Goal: Task Accomplishment & Management: Complete application form

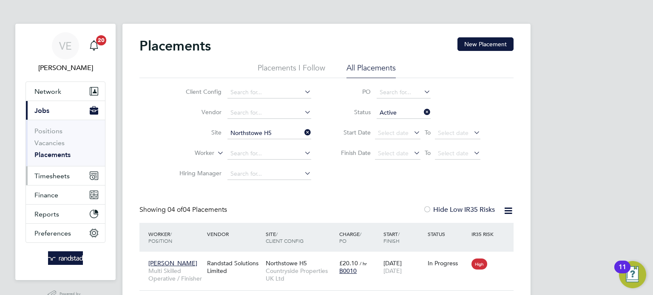
click at [48, 181] on button "Timesheets" at bounding box center [65, 176] width 79 height 19
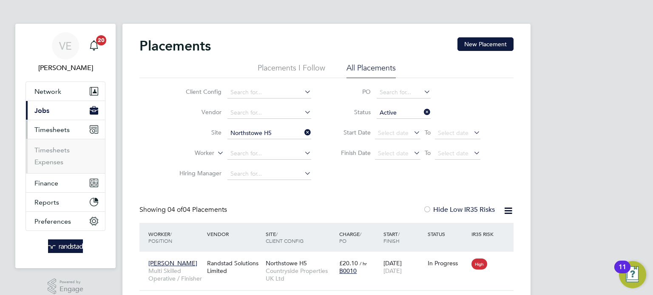
click at [65, 109] on button "Current page: Jobs" at bounding box center [65, 110] width 79 height 19
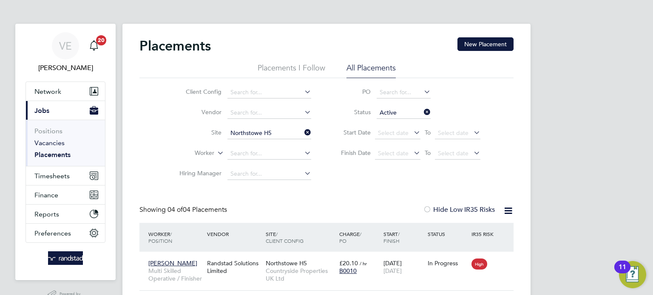
click at [42, 144] on link "Vacancies" at bounding box center [49, 143] width 30 height 8
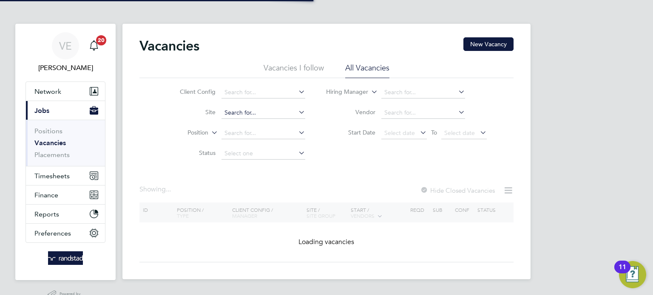
click at [237, 113] on input at bounding box center [263, 113] width 84 height 12
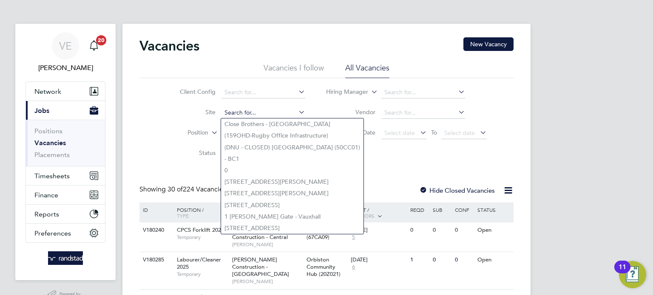
click at [258, 109] on input at bounding box center [263, 113] width 84 height 12
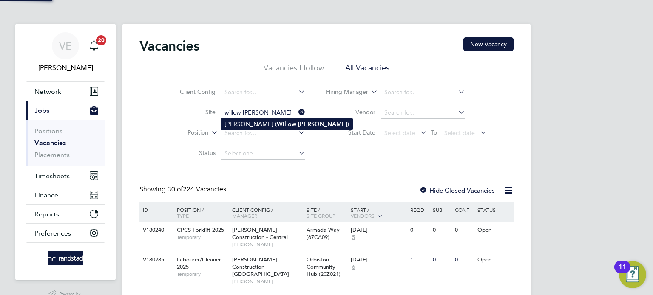
click at [298, 121] on b "Woods" at bounding box center [322, 124] width 49 height 7
type input "Ely (Willow Woods)"
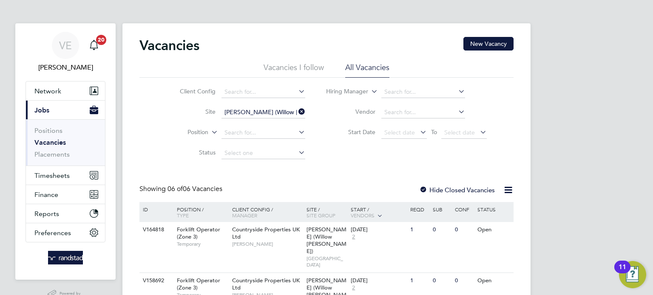
scroll to position [137, 0]
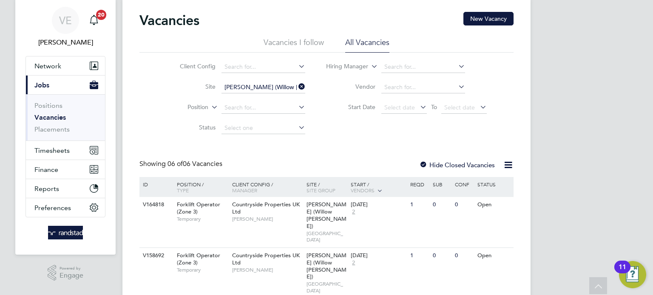
scroll to position [0, 0]
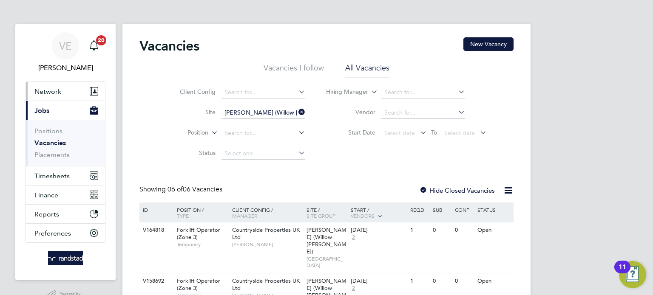
click at [62, 91] on button "Network" at bounding box center [65, 91] width 79 height 19
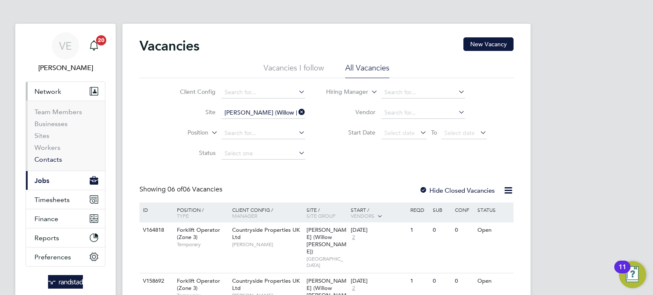
click at [43, 161] on link "Contacts" at bounding box center [48, 160] width 28 height 8
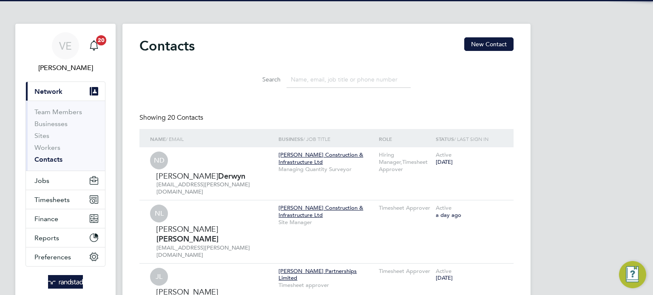
click at [300, 77] on input at bounding box center [348, 79] width 124 height 17
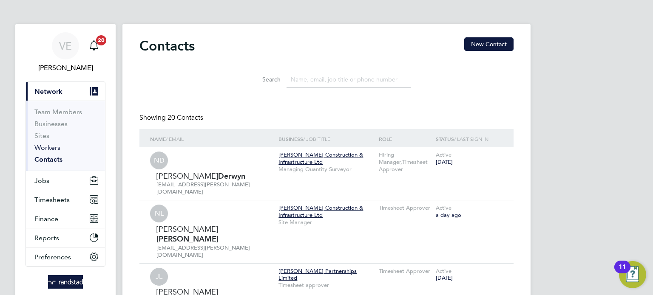
click at [39, 147] on link "Workers" at bounding box center [47, 148] width 26 height 8
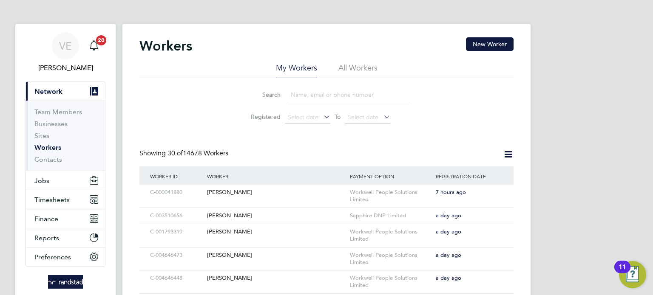
click at [316, 94] on input at bounding box center [348, 95] width 124 height 17
paste input "[PERSON_NAME]"
type input "[PERSON_NAME]"
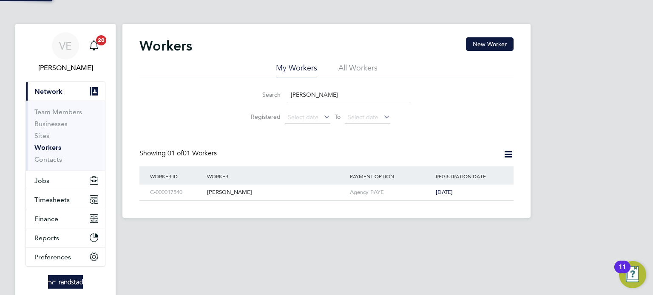
click at [422, 103] on div "Search Piotr Majchrzak Registered Select date To Select date" at bounding box center [326, 103] width 374 height 50
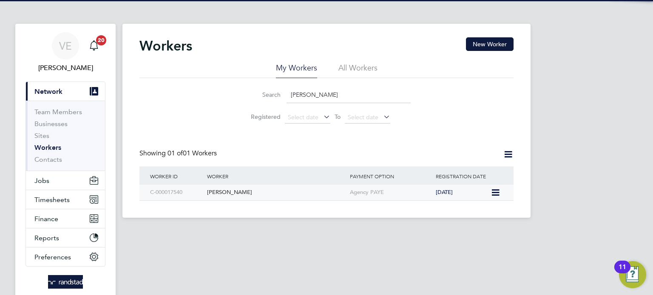
click at [273, 185] on div "[PERSON_NAME]" at bounding box center [276, 193] width 143 height 16
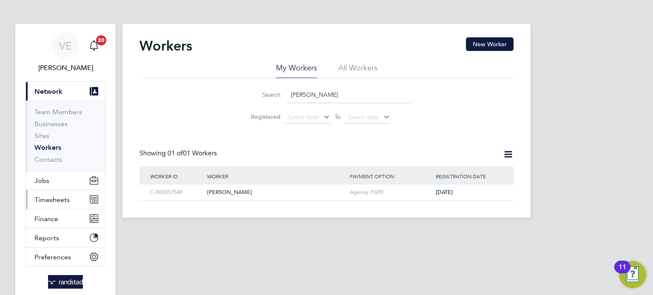
click at [57, 205] on button "Timesheets" at bounding box center [65, 199] width 79 height 19
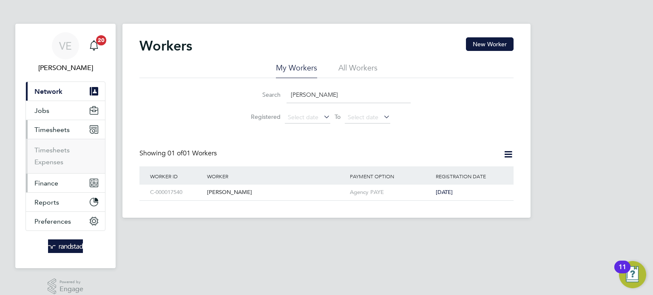
click at [51, 186] on span "Finance" at bounding box center [46, 183] width 24 height 8
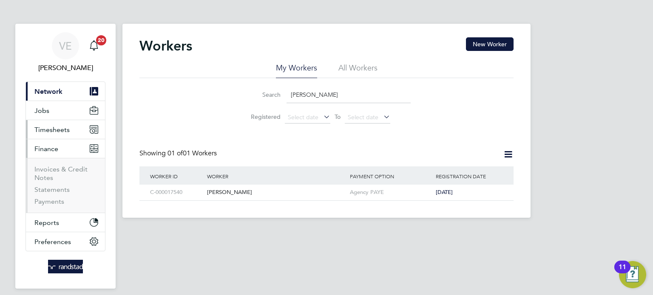
click at [45, 132] on span "Timesheets" at bounding box center [51, 130] width 35 height 8
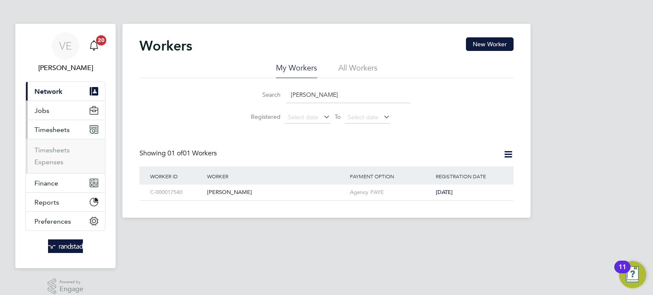
click at [47, 110] on span "Jobs" at bounding box center [41, 111] width 15 height 8
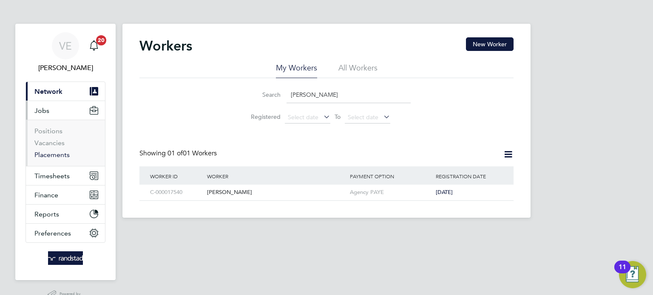
click at [52, 155] on link "Placements" at bounding box center [51, 155] width 35 height 8
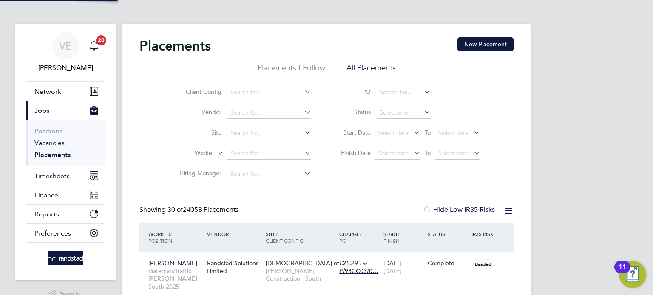
scroll to position [32, 59]
click at [58, 140] on link "Vacancies" at bounding box center [49, 143] width 30 height 8
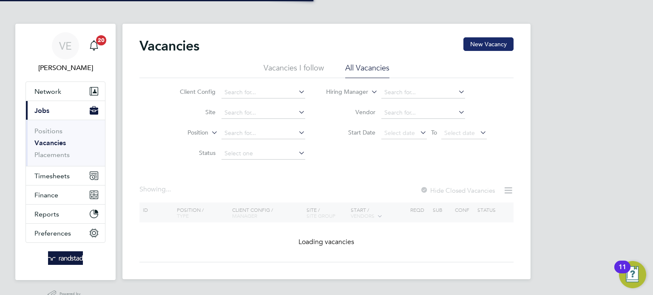
click at [479, 42] on button "New Vacancy" at bounding box center [488, 44] width 50 height 14
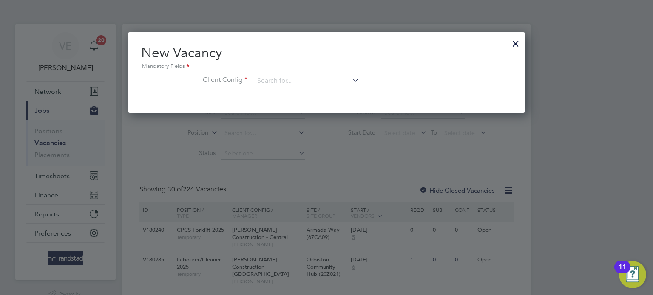
click at [246, 81] on label "Client Config" at bounding box center [194, 80] width 106 height 9
drag, startPoint x: 518, startPoint y: 37, endPoint x: 511, endPoint y: 43, distance: 9.0
click at [511, 43] on div at bounding box center [515, 41] width 15 height 15
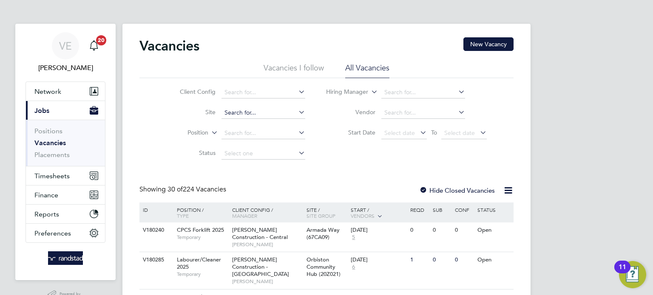
click at [232, 115] on input at bounding box center [263, 113] width 84 height 12
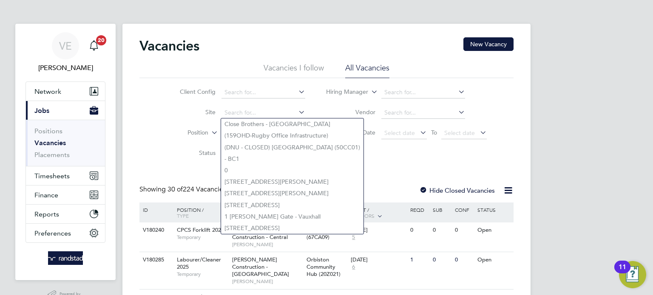
click at [250, 103] on li "Site" at bounding box center [236, 113] width 160 height 20
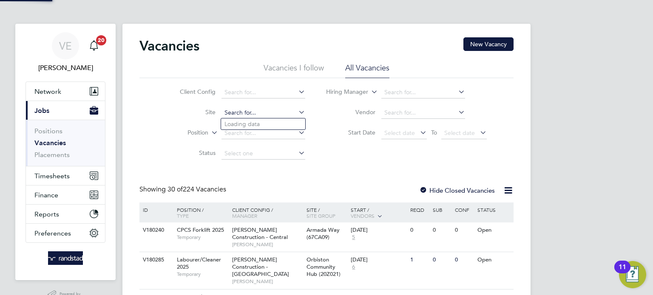
click at [258, 111] on input at bounding box center [263, 113] width 84 height 12
click at [300, 142] on li "Ely ( Willow Woods)" at bounding box center [285, 146] width 129 height 11
type input "Ely (Willow Woods)"
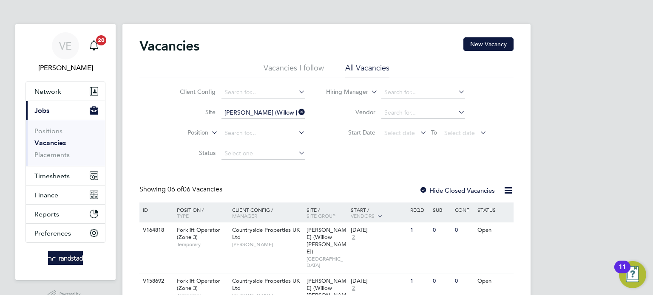
click at [297, 111] on icon at bounding box center [297, 112] width 0 height 12
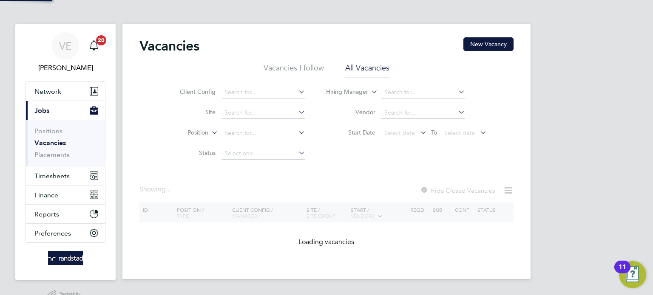
click at [263, 105] on li "Site" at bounding box center [236, 113] width 160 height 20
click at [263, 111] on input at bounding box center [263, 113] width 84 height 12
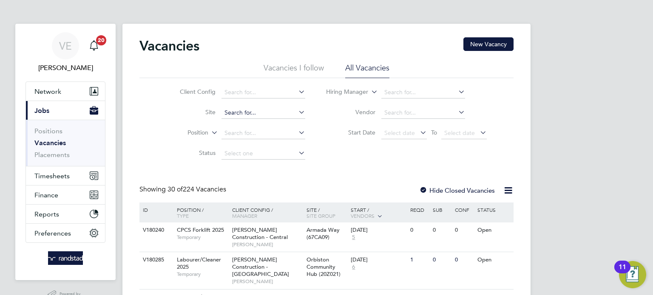
click at [231, 108] on input at bounding box center [263, 113] width 84 height 12
type input "w"
click at [251, 133] on li "Kings Newton" at bounding box center [263, 135] width 84 height 11
type input "Kings Newton"
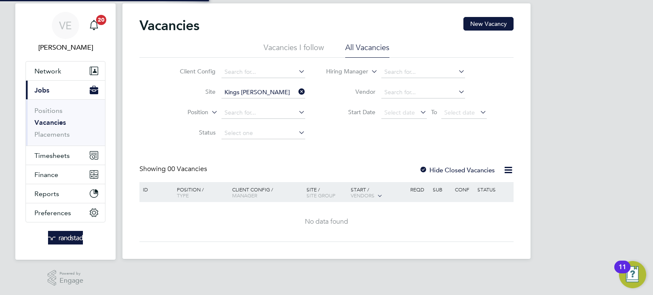
scroll to position [20, 0]
click at [452, 172] on label "Hide Closed Vacancies" at bounding box center [457, 170] width 76 height 8
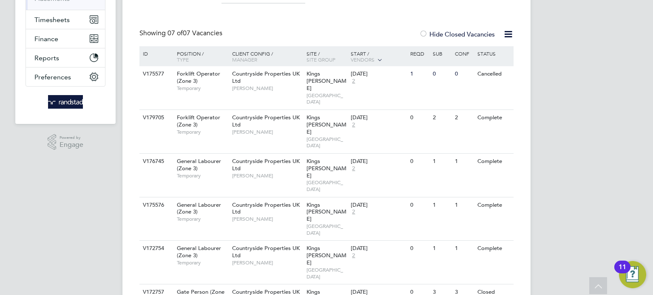
scroll to position [167, 0]
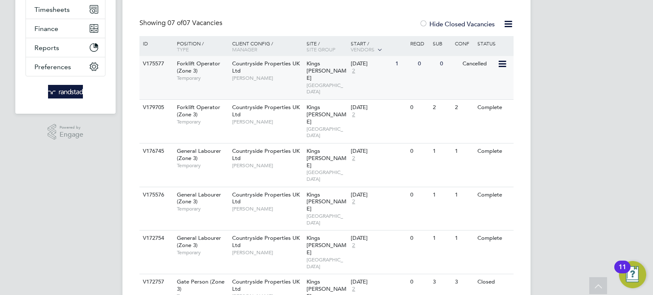
click at [380, 73] on div "26 Aug 2025 2" at bounding box center [371, 67] width 45 height 23
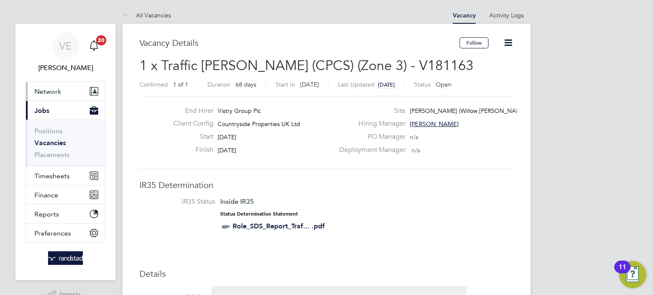
click at [52, 85] on button "Network" at bounding box center [65, 91] width 79 height 19
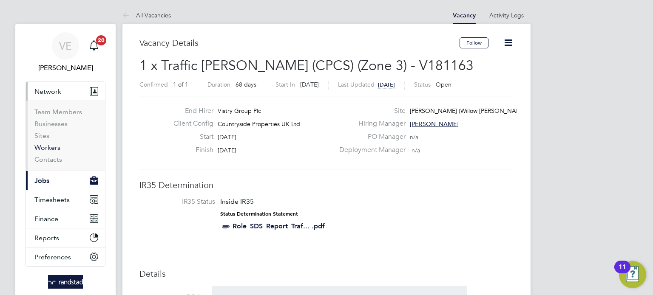
click at [42, 150] on link "Workers" at bounding box center [47, 148] width 26 height 8
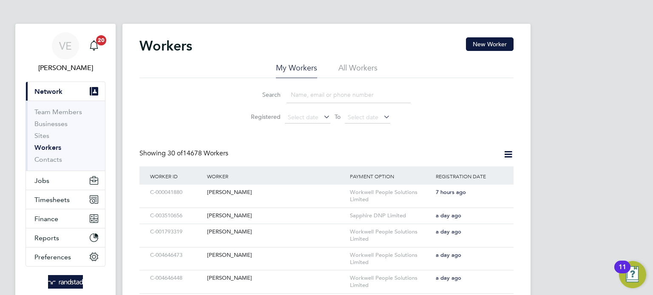
click at [308, 91] on input at bounding box center [348, 95] width 124 height 17
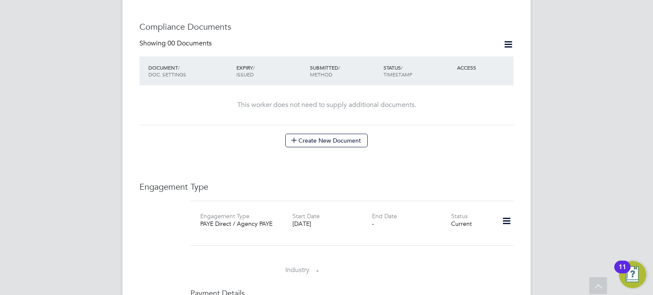
scroll to position [529, 0]
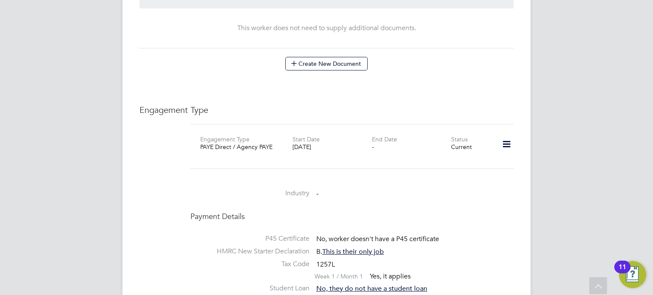
click at [507, 137] on icon at bounding box center [506, 145] width 15 height 20
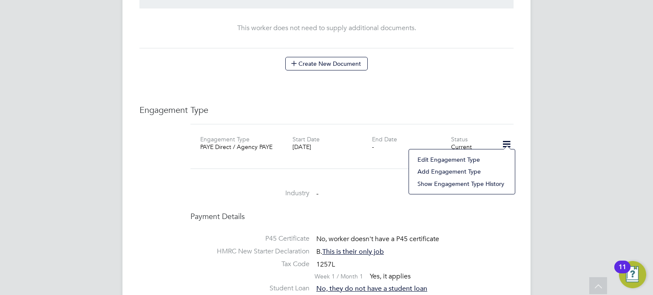
click at [460, 159] on li "Edit Engagement Type" at bounding box center [461, 160] width 97 height 12
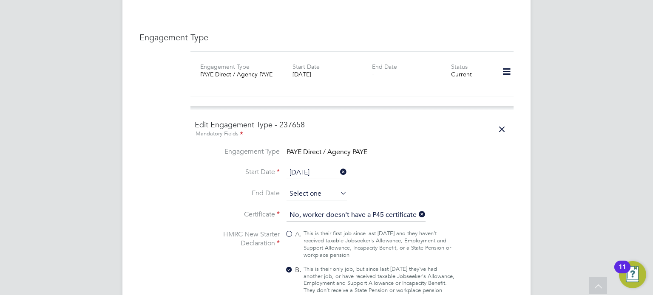
scroll to position [608, 0]
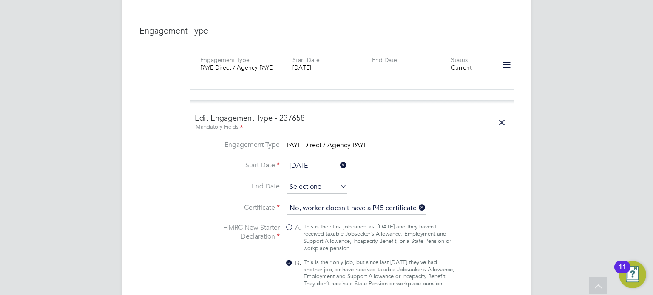
click at [328, 181] on input at bounding box center [316, 187] width 60 height 13
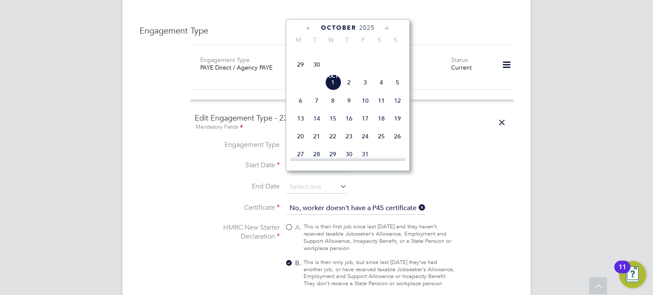
click at [397, 55] on span "28" at bounding box center [397, 47] width 16 height 16
type input "[DATE]"
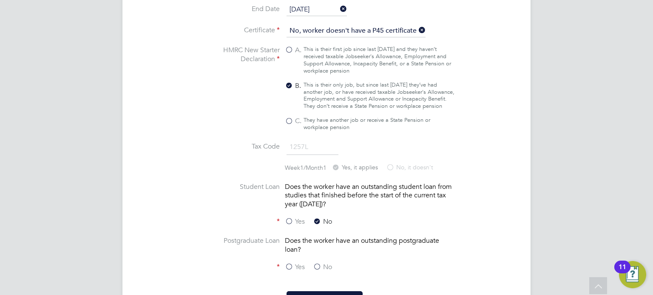
scroll to position [881, 0]
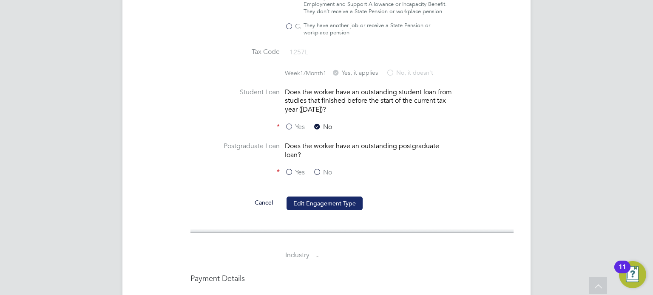
click at [325, 201] on button "Edit Engagement Type" at bounding box center [324, 204] width 76 height 14
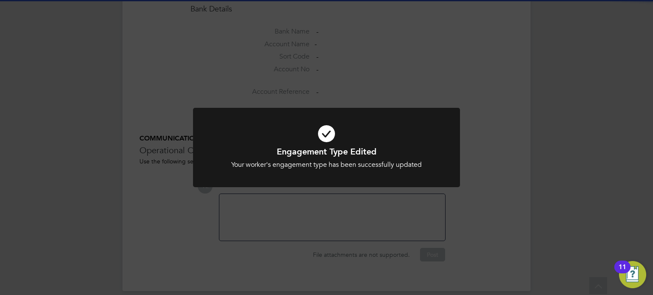
click at [541, 107] on div "Engagement Type Edited Your worker's engagement type has been successfully upda…" at bounding box center [326, 147] width 653 height 295
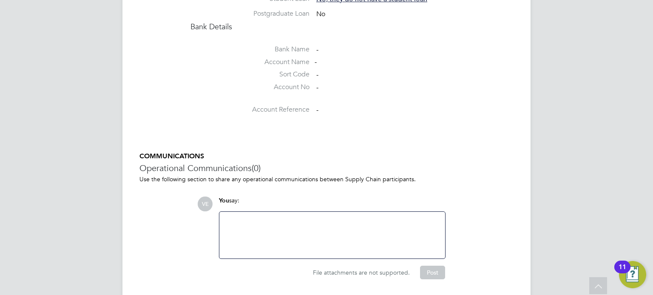
scroll to position [706, 0]
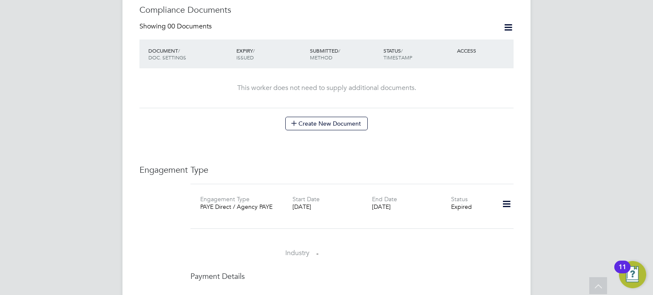
scroll to position [471, 0]
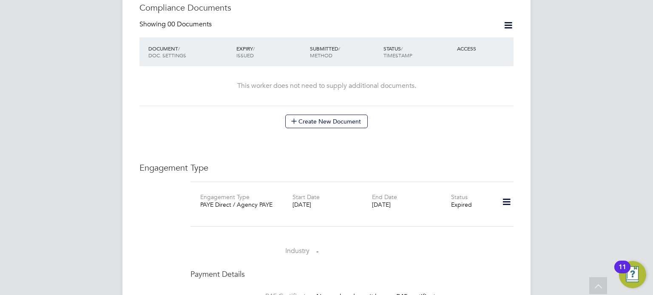
click at [509, 194] on icon at bounding box center [506, 203] width 15 height 20
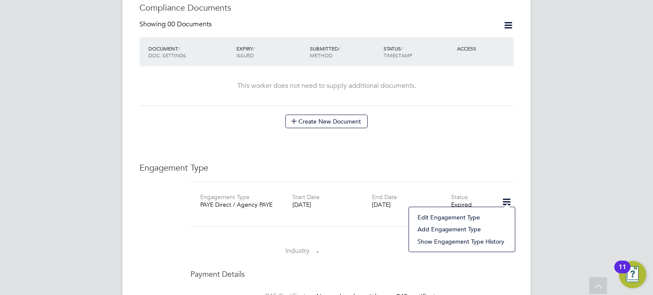
click at [459, 229] on li "Add Engagement Type" at bounding box center [461, 230] width 97 height 12
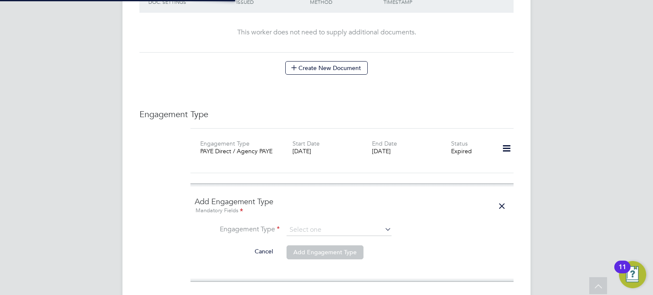
scroll to position [607, 0]
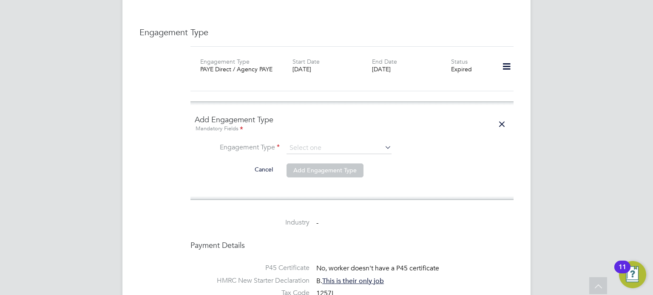
click at [310, 132] on ng-form "Add Engagement Type Mandatory Fields Engagement Type Cancel Add Engagement Type" at bounding box center [352, 151] width 315 height 72
click at [323, 145] on li "Engagement Type" at bounding box center [352, 152] width 315 height 20
click at [323, 142] on input at bounding box center [338, 148] width 105 height 12
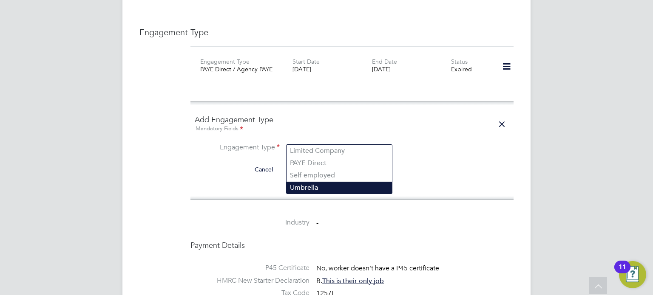
click at [324, 186] on li "Umbrella" at bounding box center [338, 188] width 105 height 12
type input "Umbrella"
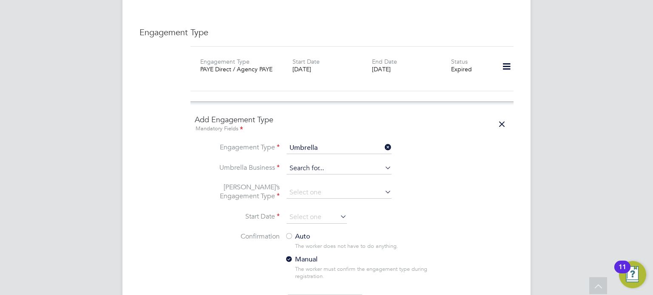
click at [312, 163] on input at bounding box center [338, 169] width 105 height 12
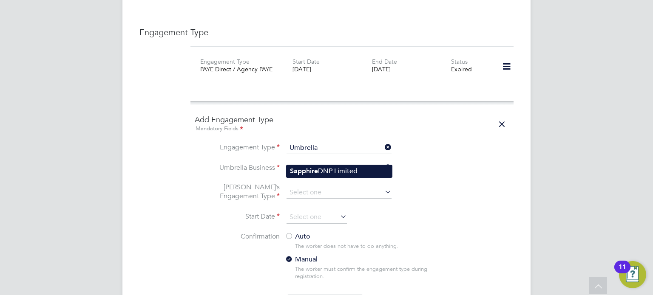
click at [341, 169] on li "Sapphire DNP Limited" at bounding box center [338, 171] width 105 height 12
type input "Sapphire DNP Limited"
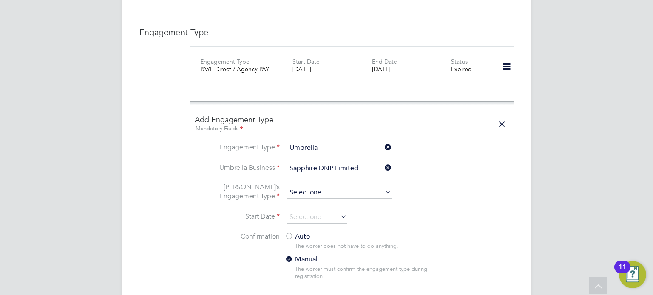
click at [334, 187] on input at bounding box center [338, 193] width 105 height 12
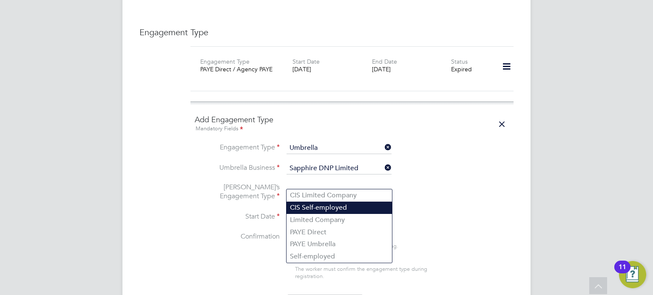
click at [330, 205] on li "CIS Self-employed" at bounding box center [338, 208] width 105 height 12
type input "CIS Self-employed"
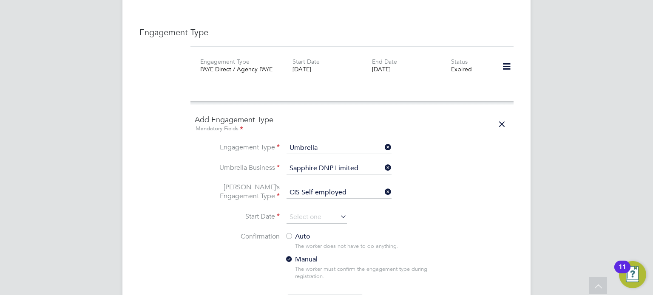
drag, startPoint x: 317, startPoint y: 216, endPoint x: 316, endPoint y: 210, distance: 5.7
click at [316, 215] on li "Start Date" at bounding box center [352, 221] width 315 height 21
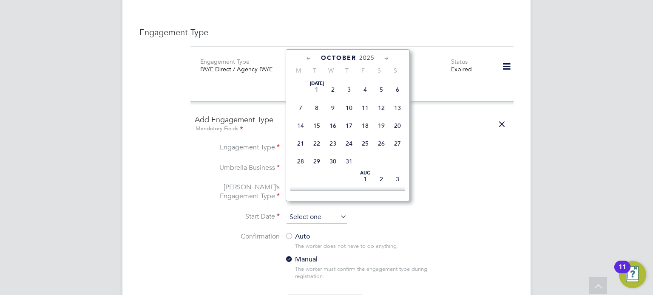
click at [316, 211] on input at bounding box center [316, 217] width 60 height 13
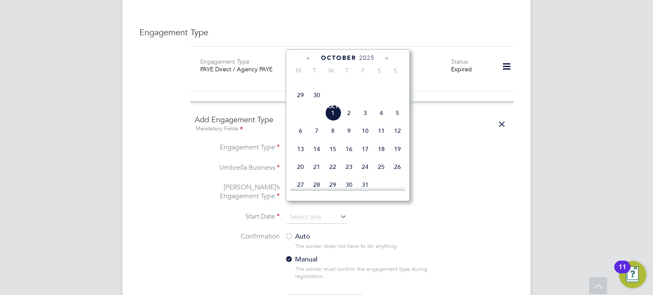
click at [337, 121] on span "Oct 1" at bounding box center [333, 113] width 16 height 16
type input "01 Oct 2025"
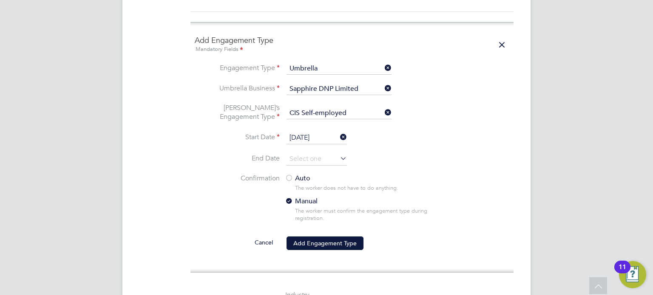
scroll to position [821, 0]
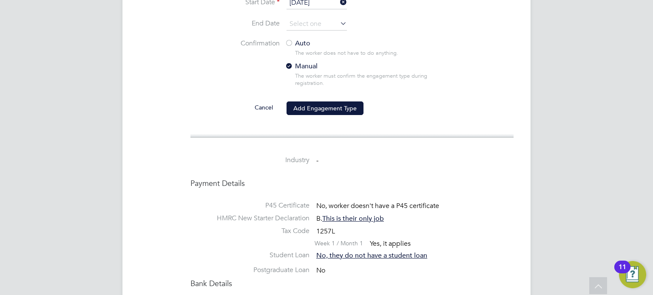
click at [294, 39] on label "Auto" at bounding box center [361, 43] width 153 height 9
drag, startPoint x: 315, startPoint y: 94, endPoint x: 332, endPoint y: 111, distance: 24.3
click at [315, 102] on button "Add Engagement Type" at bounding box center [324, 109] width 77 height 14
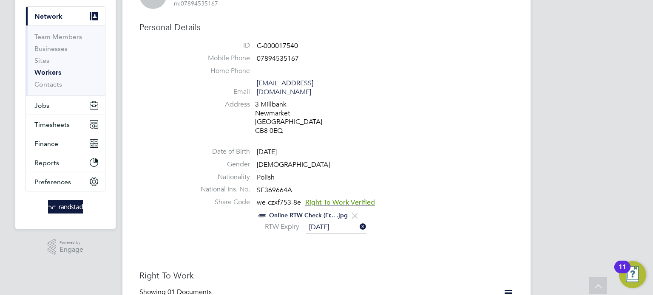
scroll to position [0, 0]
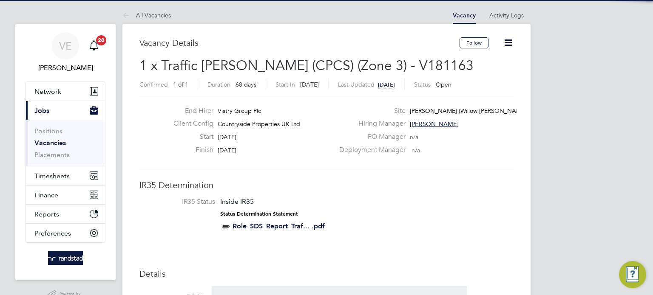
click at [512, 47] on icon at bounding box center [508, 42] width 11 height 11
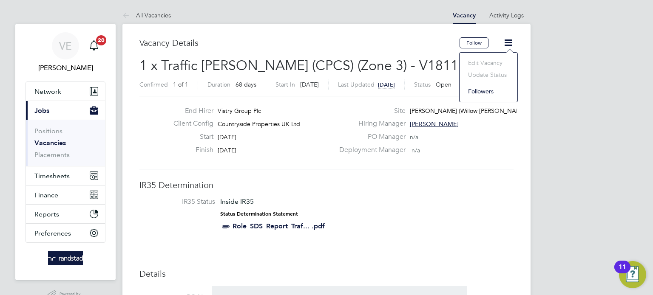
click at [389, 152] on label "Deployment Manager" at bounding box center [369, 150] width 71 height 9
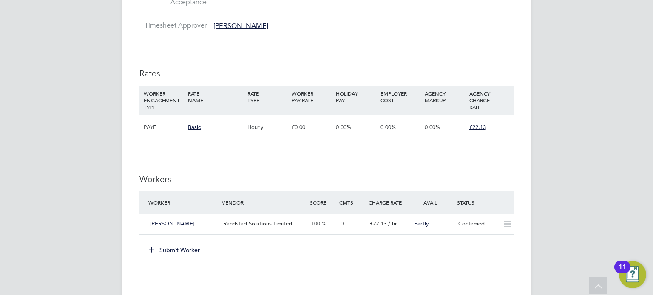
scroll to position [533, 0]
click at [169, 250] on button "Submit Worker" at bounding box center [175, 250] width 64 height 14
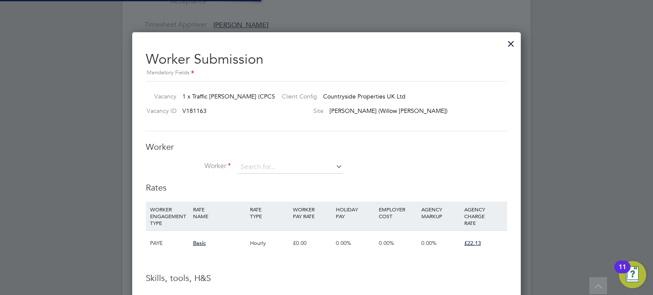
scroll to position [546, 389]
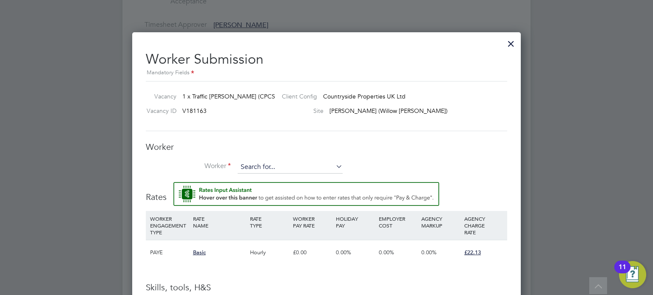
click at [264, 168] on input at bounding box center [290, 167] width 105 height 13
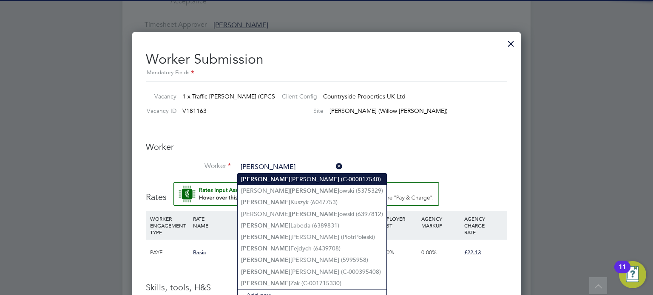
click at [305, 179] on li "Piotr Majchrzak (C-000017540)" at bounding box center [312, 179] width 149 height 11
type input "Piotr Majchrzak (C-000017540)"
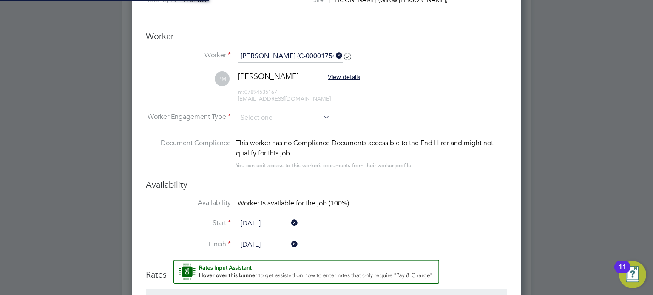
scroll to position [4, 4]
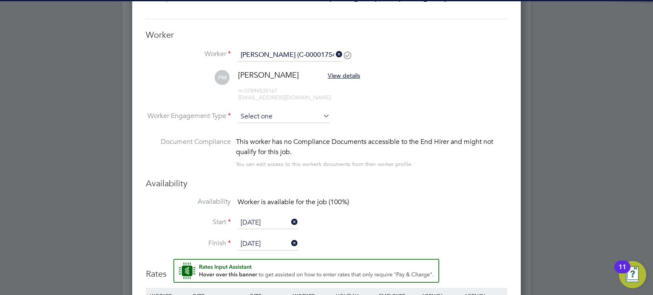
click at [267, 114] on input at bounding box center [284, 117] width 92 height 13
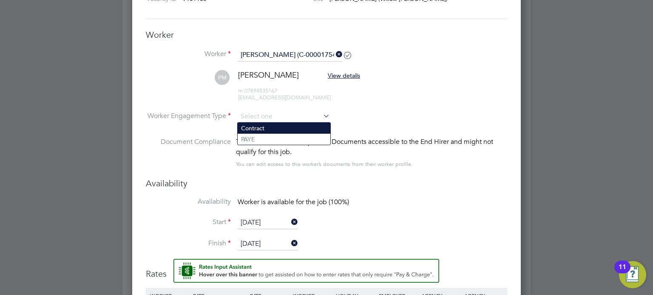
click at [279, 126] on li "Contract" at bounding box center [284, 128] width 93 height 11
type input "Contract"
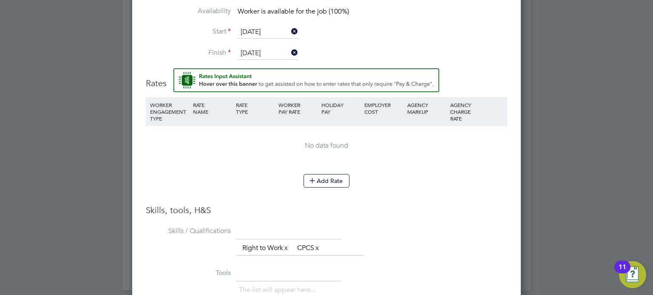
click at [262, 32] on input "24 Sep 2025" at bounding box center [268, 32] width 60 height 13
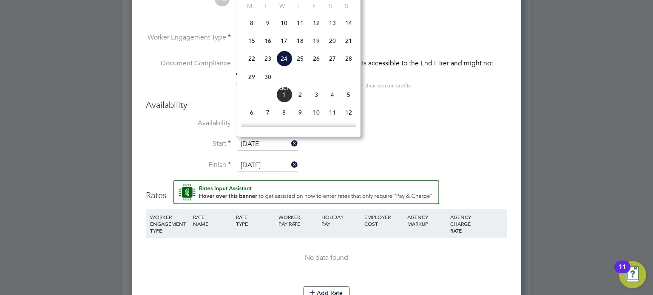
click at [285, 103] on span "Oct 1" at bounding box center [284, 95] width 16 height 16
type input "01 Oct 2025"
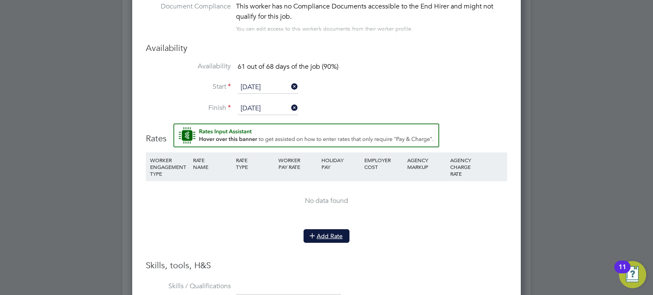
click at [333, 230] on button "Add Rate" at bounding box center [326, 237] width 46 height 14
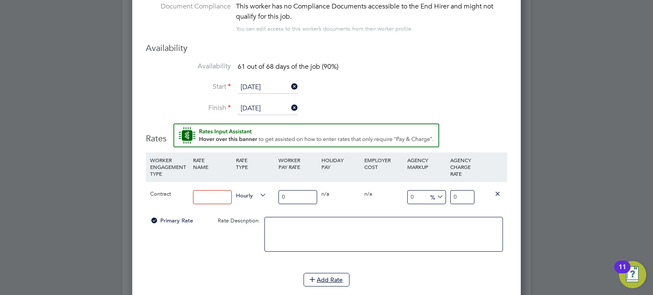
click at [198, 193] on input at bounding box center [212, 197] width 39 height 14
type input "Basic"
drag, startPoint x: 298, startPoint y: 196, endPoint x: 257, endPoint y: 199, distance: 40.9
click at [257, 199] on div "Contract Basic Hourly 0 0 n/a 0 n/a 0 0 % 0" at bounding box center [326, 196] width 361 height 31
type input "1"
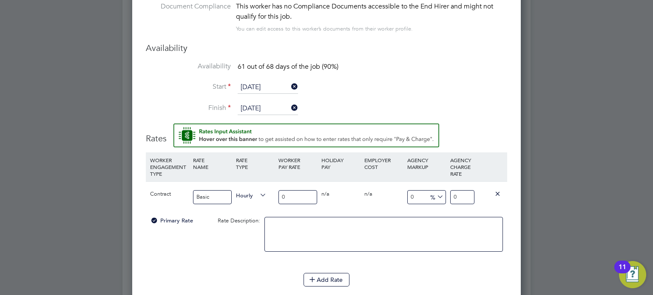
type input "1"
type input "17"
type input "17.5"
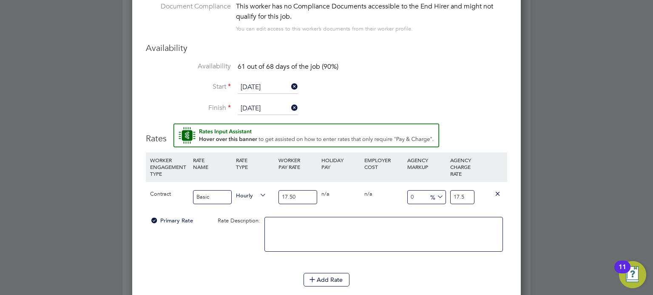
type input "17.50"
drag, startPoint x: 454, startPoint y: 196, endPoint x: 473, endPoint y: 196, distance: 19.6
click at [473, 196] on input "17.5" at bounding box center [462, 197] width 24 height 14
type input "-88.57142857142857"
type input "2"
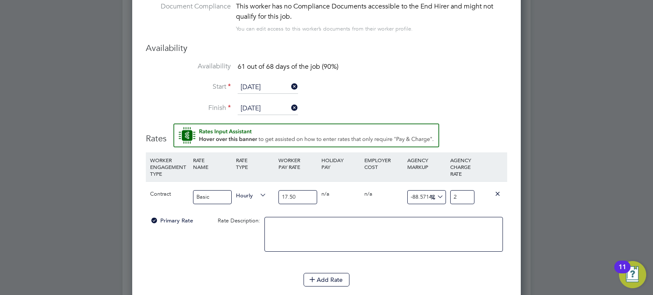
type input "25.714285714285715"
type input "22"
type input "26.285714285714285"
type input "22.1"
type input "26.457142857142856"
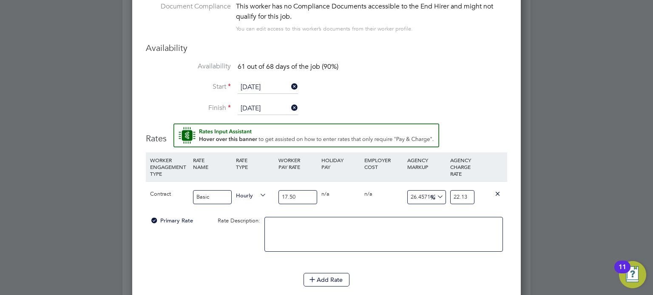
type input "22.13"
click at [460, 278] on div "Add Rate" at bounding box center [326, 280] width 361 height 14
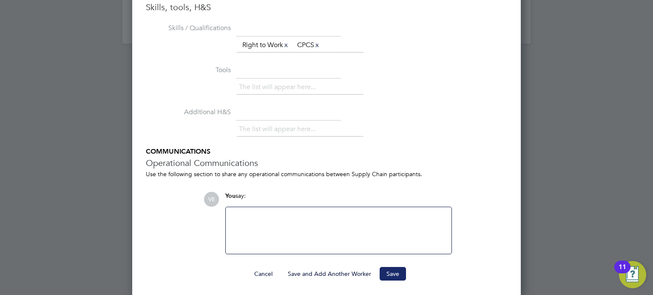
click at [394, 268] on button "Save" at bounding box center [393, 274] width 26 height 14
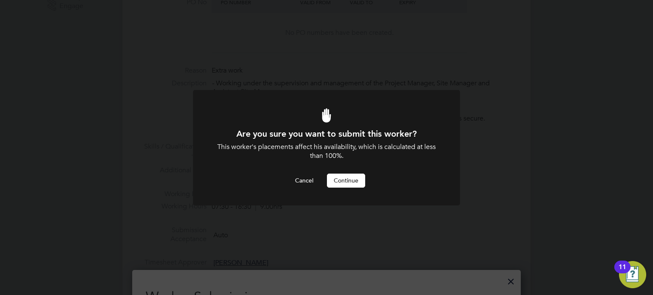
click at [338, 183] on button "Continue" at bounding box center [346, 181] width 38 height 14
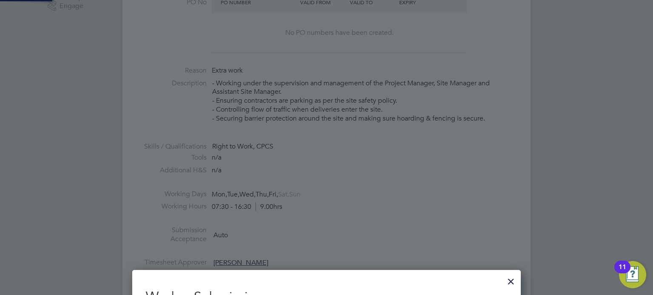
click at [462, 174] on div "Sorry, we are having problems connecting to our services." at bounding box center [326, 271] width 408 height 1120
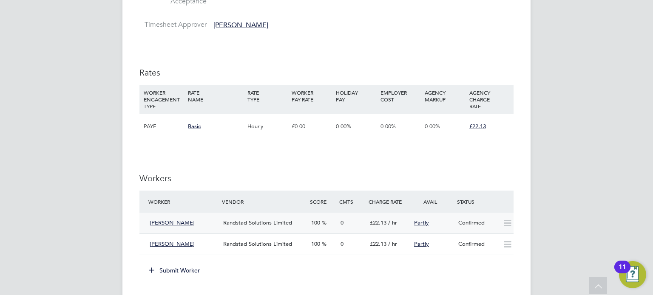
click at [502, 222] on icon at bounding box center [507, 223] width 11 height 7
click at [497, 221] on div "Confirmed" at bounding box center [477, 223] width 44 height 14
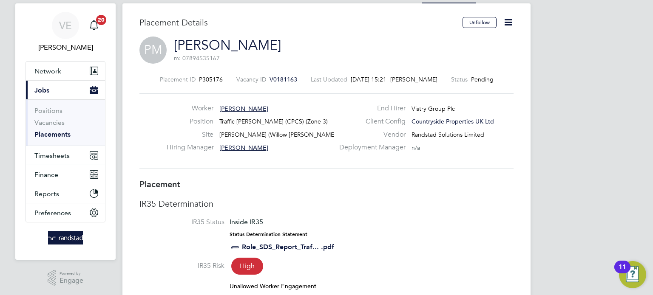
click at [503, 26] on icon at bounding box center [508, 22] width 11 height 11
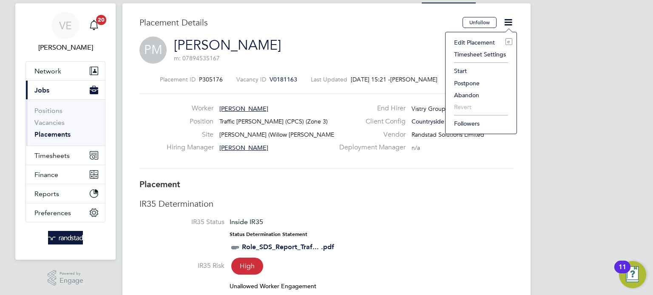
click at [464, 72] on li "Start" at bounding box center [481, 71] width 62 height 12
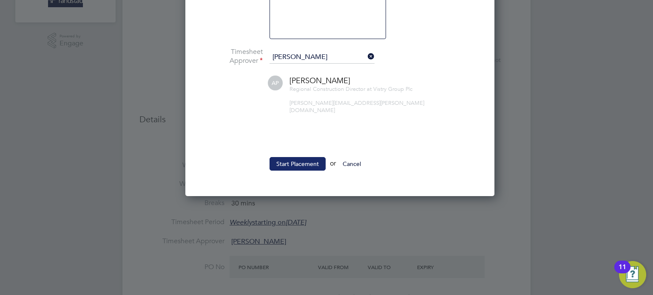
click at [302, 159] on button "Start Placement" at bounding box center [297, 164] width 56 height 14
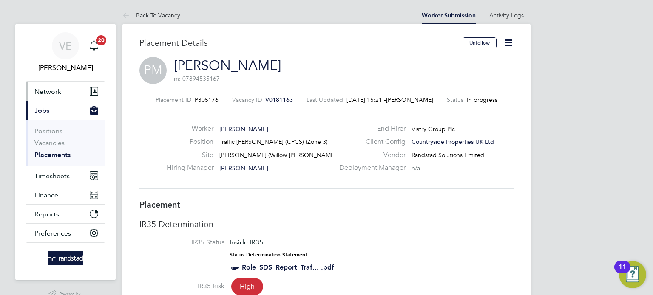
drag, startPoint x: 63, startPoint y: 93, endPoint x: 133, endPoint y: 115, distance: 73.3
click at [63, 92] on button "Network" at bounding box center [65, 91] width 79 height 19
click at [51, 97] on button "Network" at bounding box center [65, 91] width 79 height 19
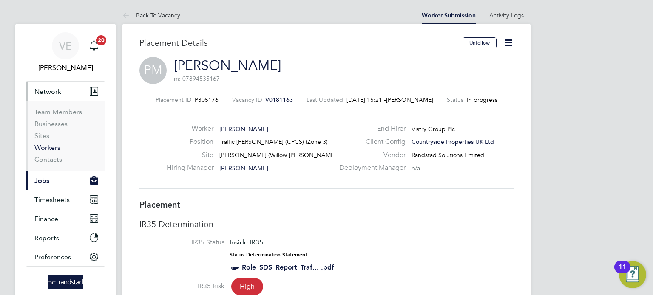
click at [50, 151] on link "Workers" at bounding box center [47, 148] width 26 height 8
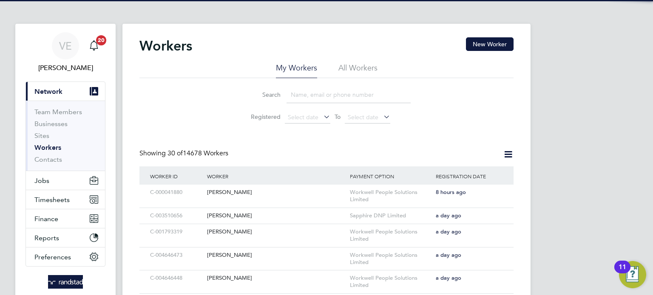
click at [318, 96] on input at bounding box center [348, 95] width 124 height 17
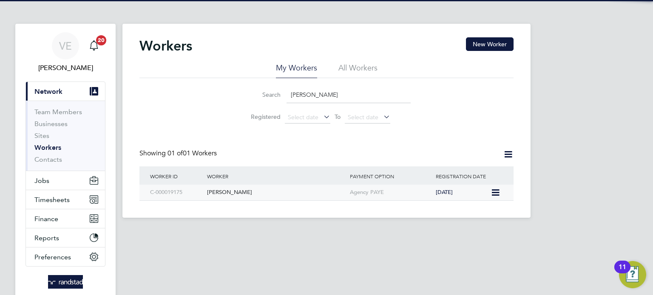
type input "emmanuel addai"
click at [308, 189] on div "Emmanuel Addai" at bounding box center [276, 193] width 143 height 16
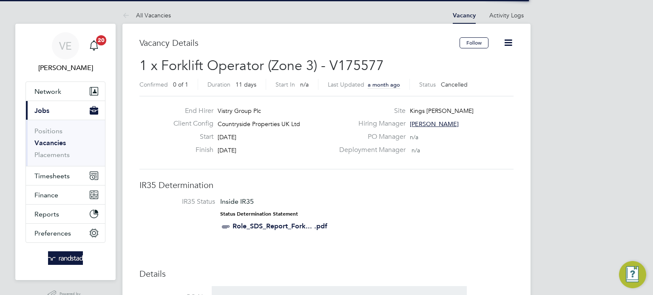
click at [510, 45] on icon at bounding box center [508, 42] width 11 height 11
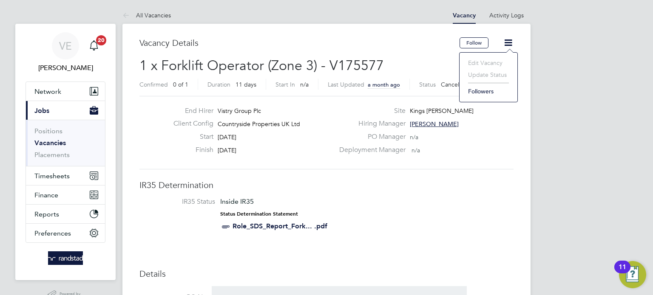
drag, startPoint x: 457, startPoint y: 167, endPoint x: 457, endPoint y: 162, distance: 5.5
click at [458, 167] on div "End Hirer Vistry Group Plc Client Config Countryside Properties UK Ltd Start [D…" at bounding box center [326, 133] width 374 height 74
click at [125, 17] on icon at bounding box center [127, 16] width 11 height 11
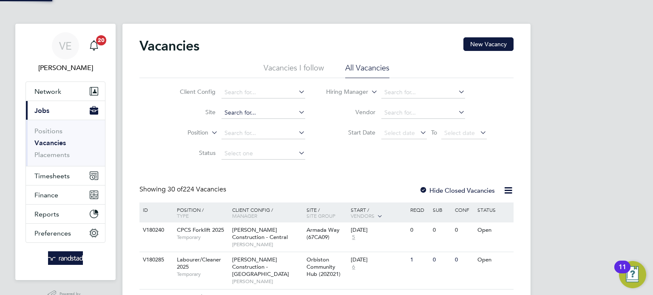
click at [235, 114] on input at bounding box center [263, 113] width 84 height 12
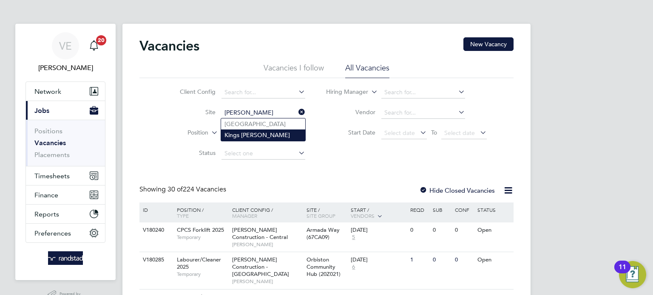
click at [288, 135] on li "Kings Newton" at bounding box center [263, 135] width 84 height 11
type input "Kings Newton"
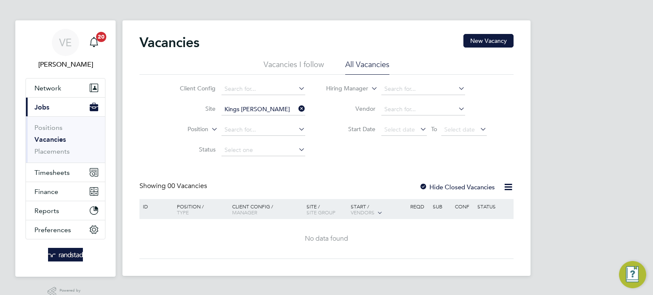
scroll to position [4, 0]
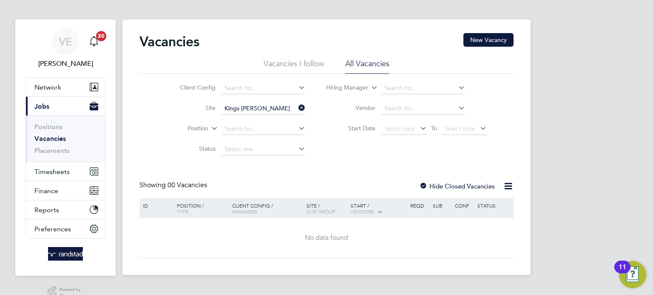
click at [425, 183] on div at bounding box center [423, 187] width 9 height 9
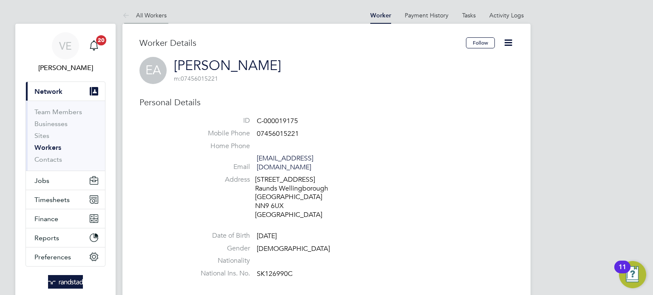
click at [145, 18] on link "All Workers" at bounding box center [144, 15] width 44 height 8
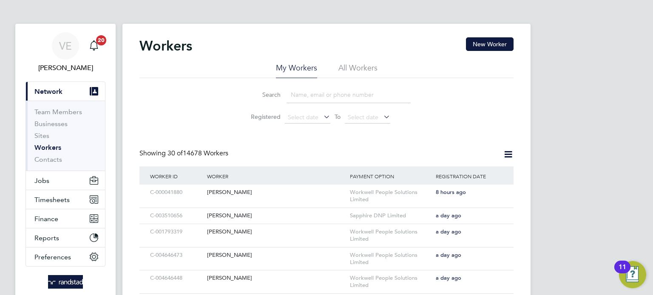
click at [315, 97] on input at bounding box center [348, 95] width 124 height 17
type input "b"
click at [70, 186] on button "Jobs" at bounding box center [65, 180] width 79 height 19
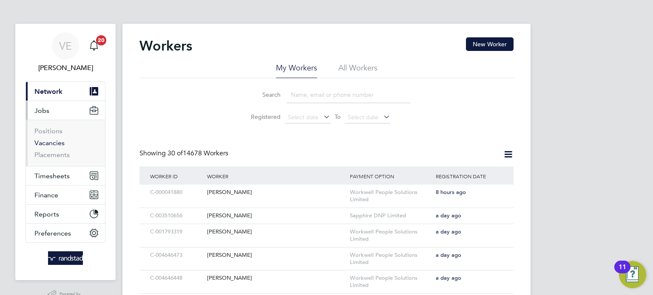
click at [47, 145] on link "Vacancies" at bounding box center [49, 143] width 30 height 8
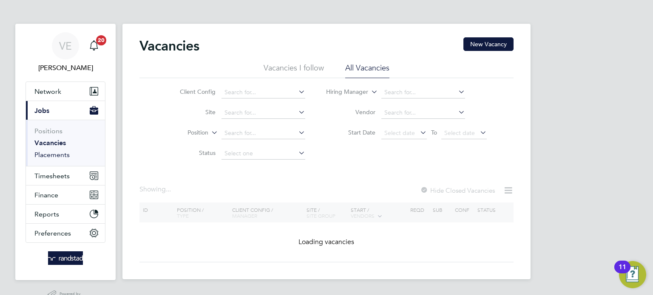
click at [59, 155] on link "Placements" at bounding box center [51, 155] width 35 height 8
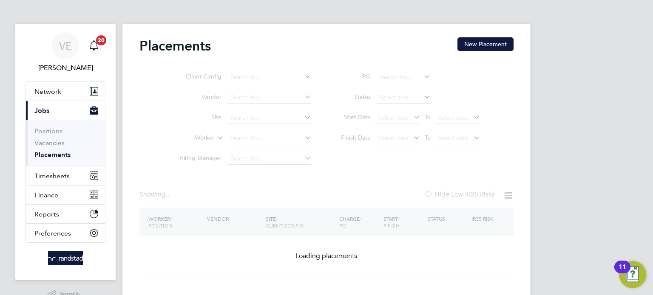
click at [228, 143] on ul "Client Config Vendor Site Worker Hiring Manager" at bounding box center [242, 118] width 160 height 102
click at [235, 139] on ul "Client Config Vendor Site Worker Hiring Manager" at bounding box center [242, 118] width 160 height 102
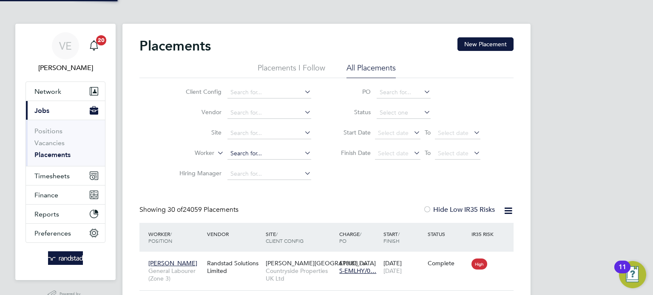
click at [227, 155] on input at bounding box center [269, 154] width 84 height 12
type input "jordan quin"
click at [253, 131] on input at bounding box center [269, 134] width 84 height 12
click at [197, 140] on li "Site" at bounding box center [242, 133] width 160 height 20
click at [233, 152] on input at bounding box center [269, 154] width 84 height 12
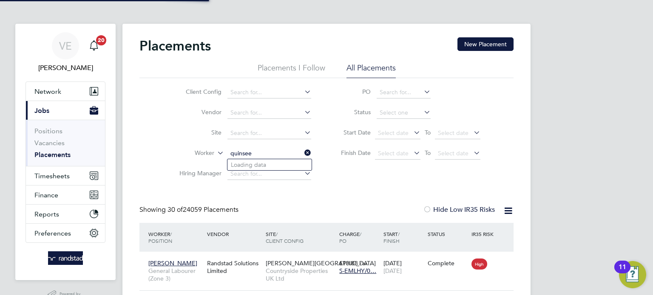
drag, startPoint x: 271, startPoint y: 154, endPoint x: 212, endPoint y: 151, distance: 59.2
click at [212, 151] on li "Worker quinsee" at bounding box center [242, 154] width 160 height 20
click at [252, 153] on input "jordanquinsee" at bounding box center [269, 154] width 84 height 12
click at [247, 157] on input "jordanquinsee" at bounding box center [269, 154] width 84 height 12
click at [283, 155] on input "jordan quinsee" at bounding box center [269, 154] width 84 height 12
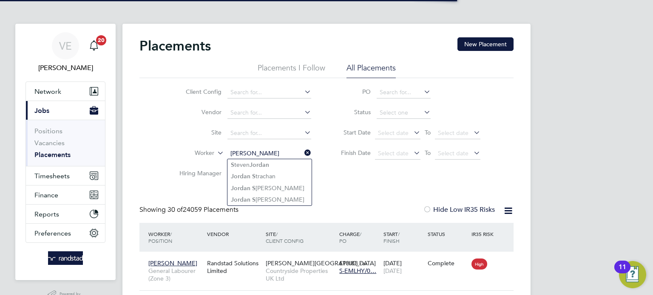
type input "jordan quinsee"
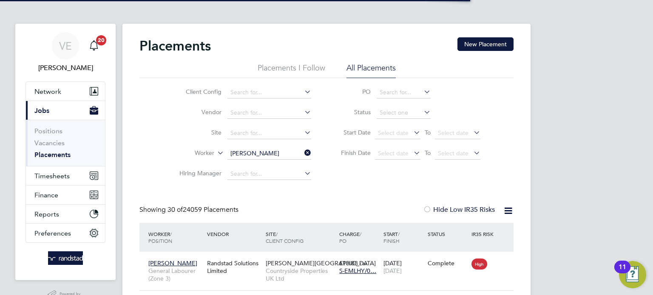
click at [303, 152] on icon at bounding box center [303, 153] width 0 height 12
click at [284, 155] on input at bounding box center [269, 154] width 84 height 12
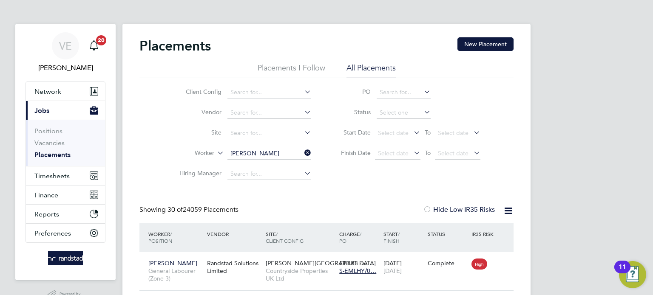
click at [303, 164] on li "Jordan Quinsee" at bounding box center [269, 164] width 84 height 11
type input "[PERSON_NAME]"
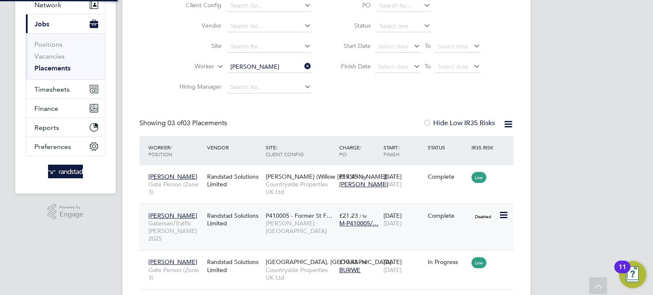
scroll to position [112, 0]
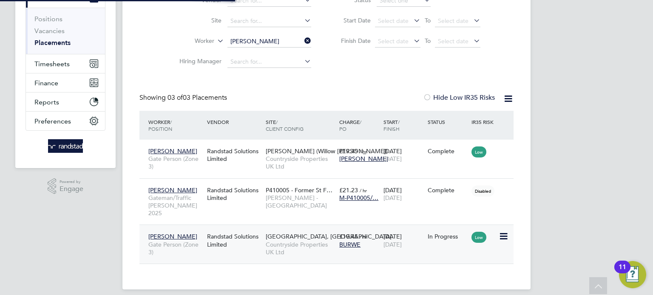
click at [402, 241] on div "04 Aug 2025 26 Jan 2026" at bounding box center [403, 241] width 44 height 24
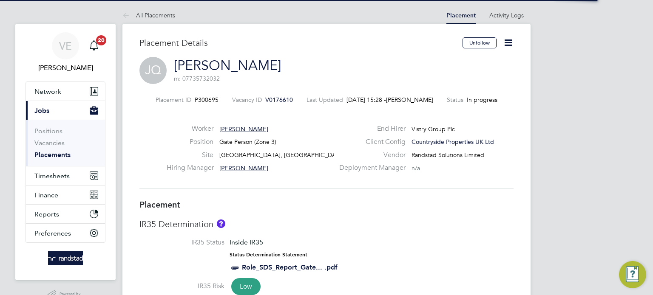
click at [271, 100] on span "V0176610" at bounding box center [279, 100] width 28 height 8
